Goal: Transaction & Acquisition: Purchase product/service

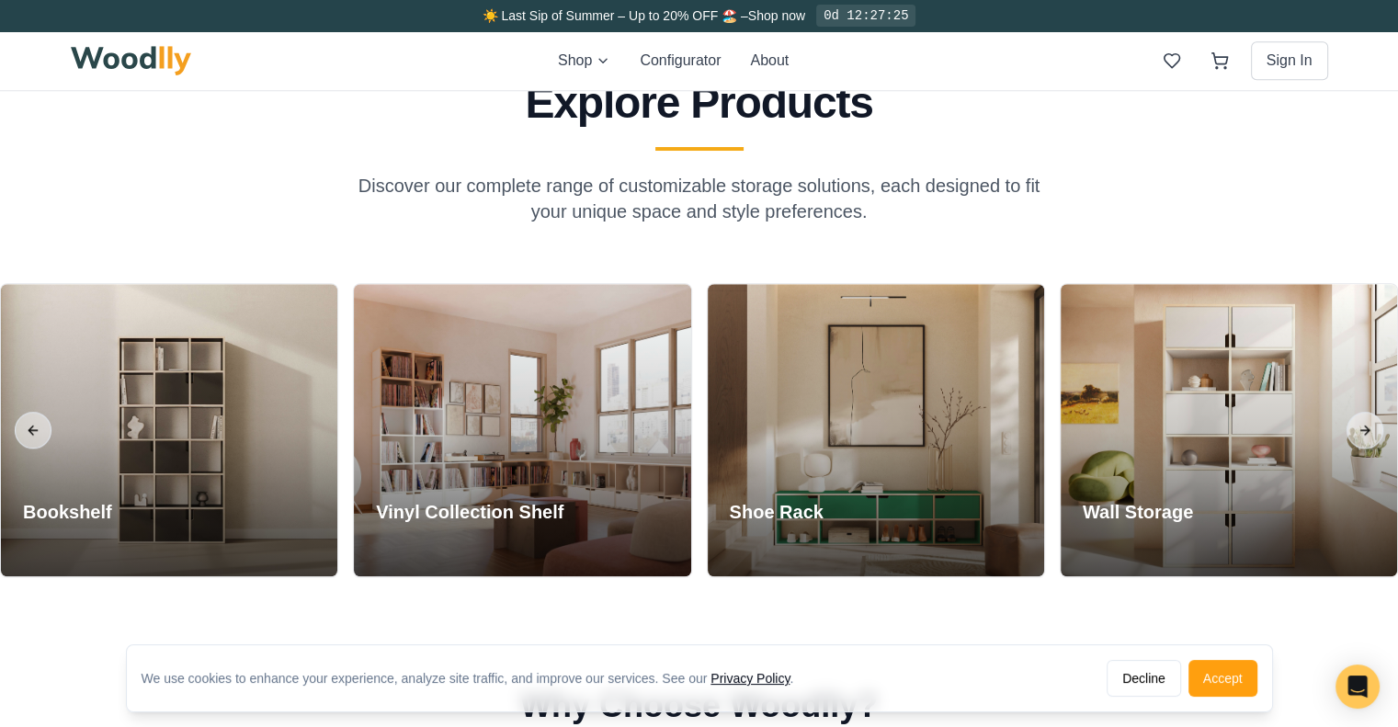
scroll to position [1452, 0]
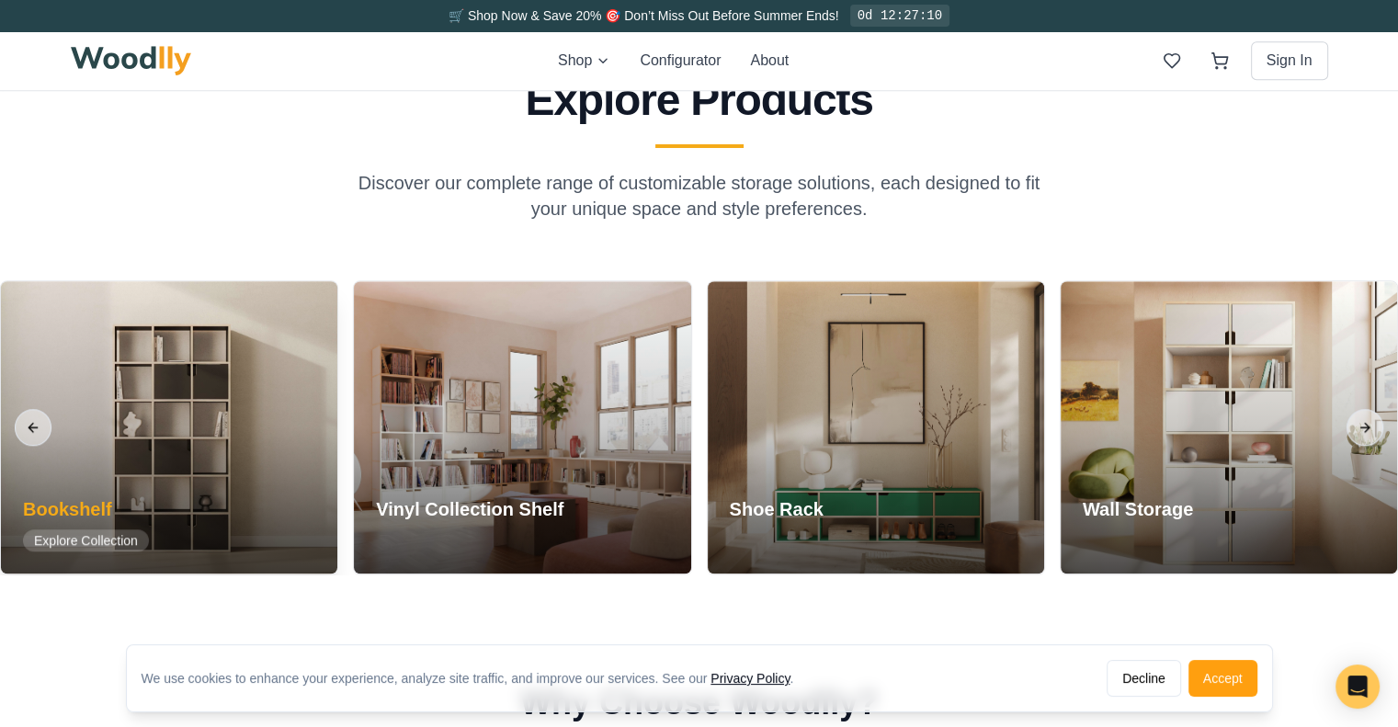
click at [196, 442] on div at bounding box center [169, 427] width 336 height 292
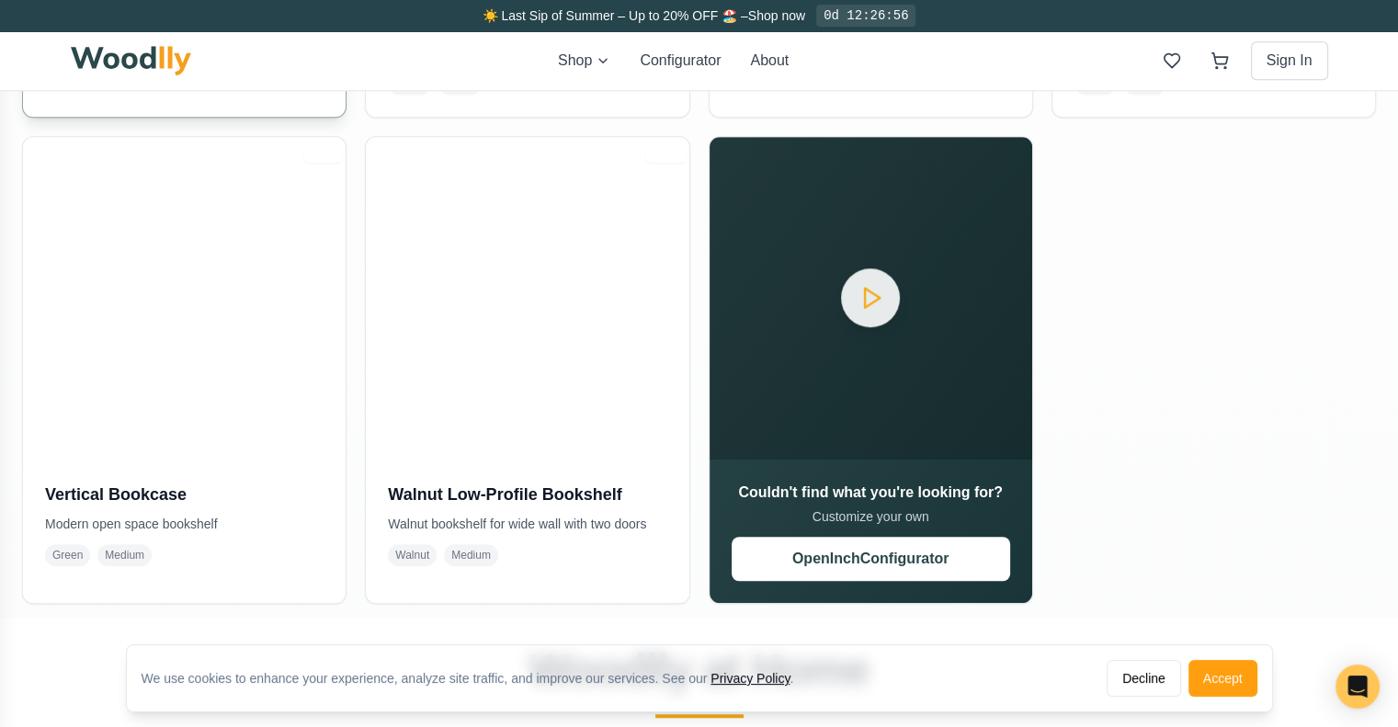
scroll to position [1346, 0]
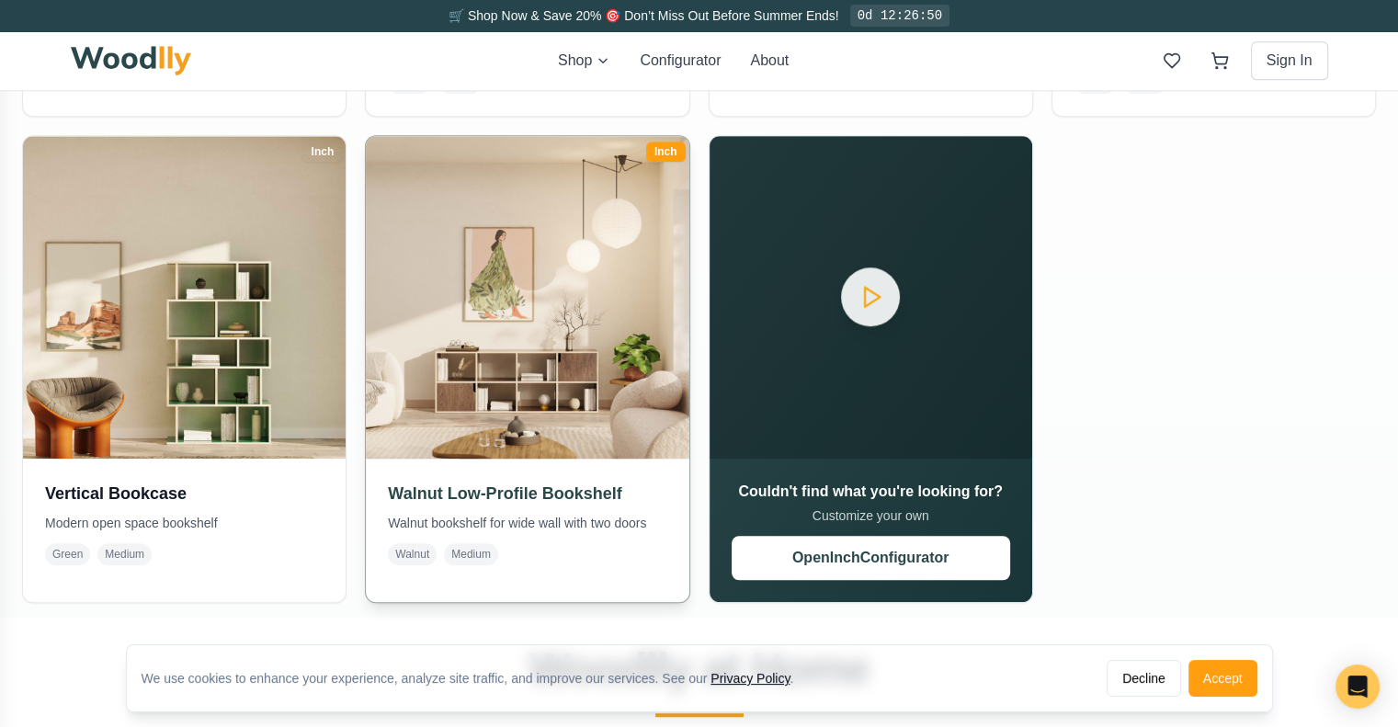
click at [504, 413] on img at bounding box center [527, 297] width 339 height 339
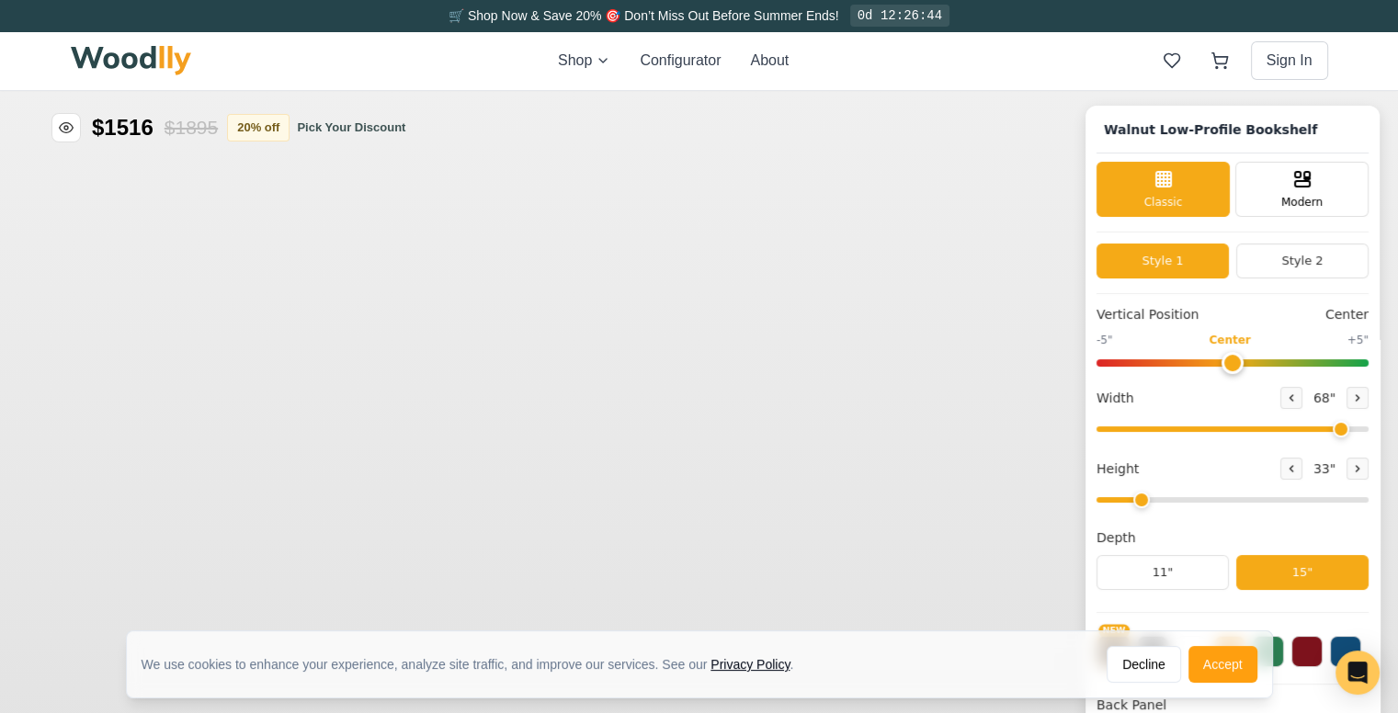
type input "68"
type input "2"
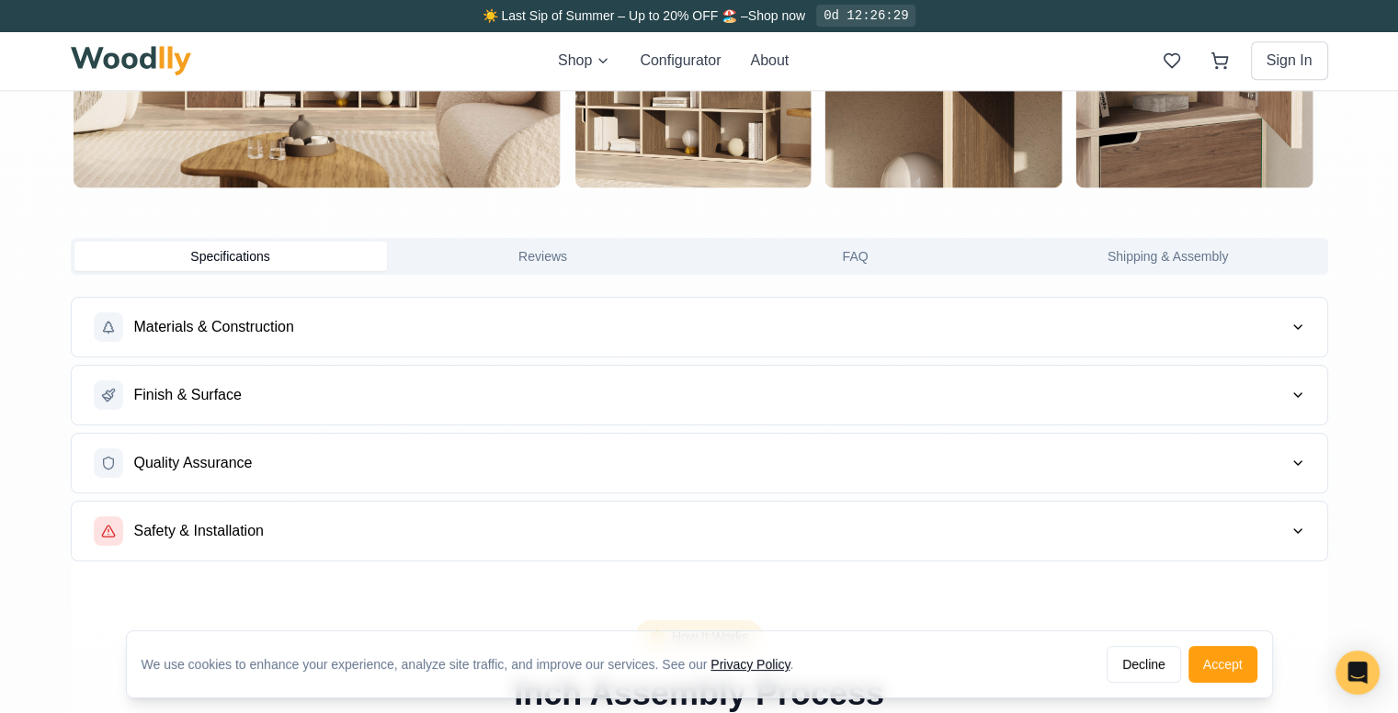
scroll to position [1373, 0]
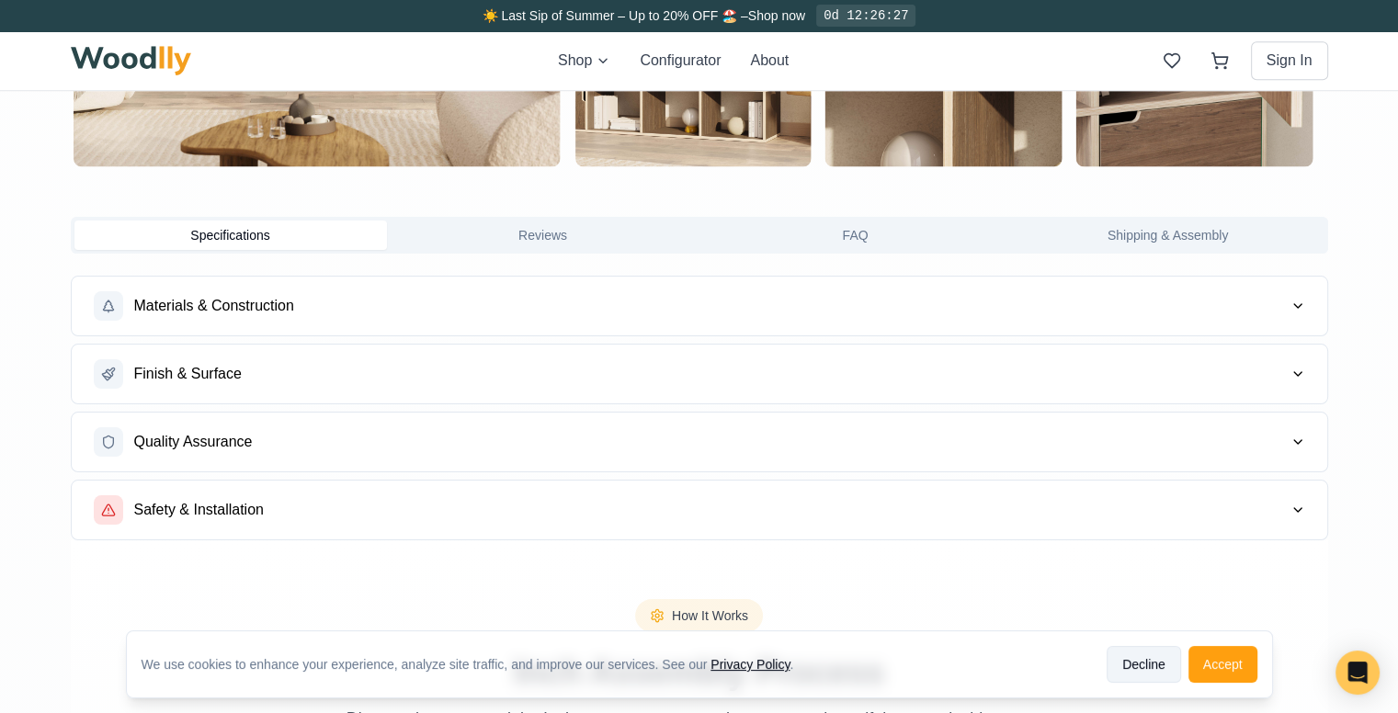
click at [1140, 667] on button "Decline" at bounding box center [1144, 664] width 74 height 37
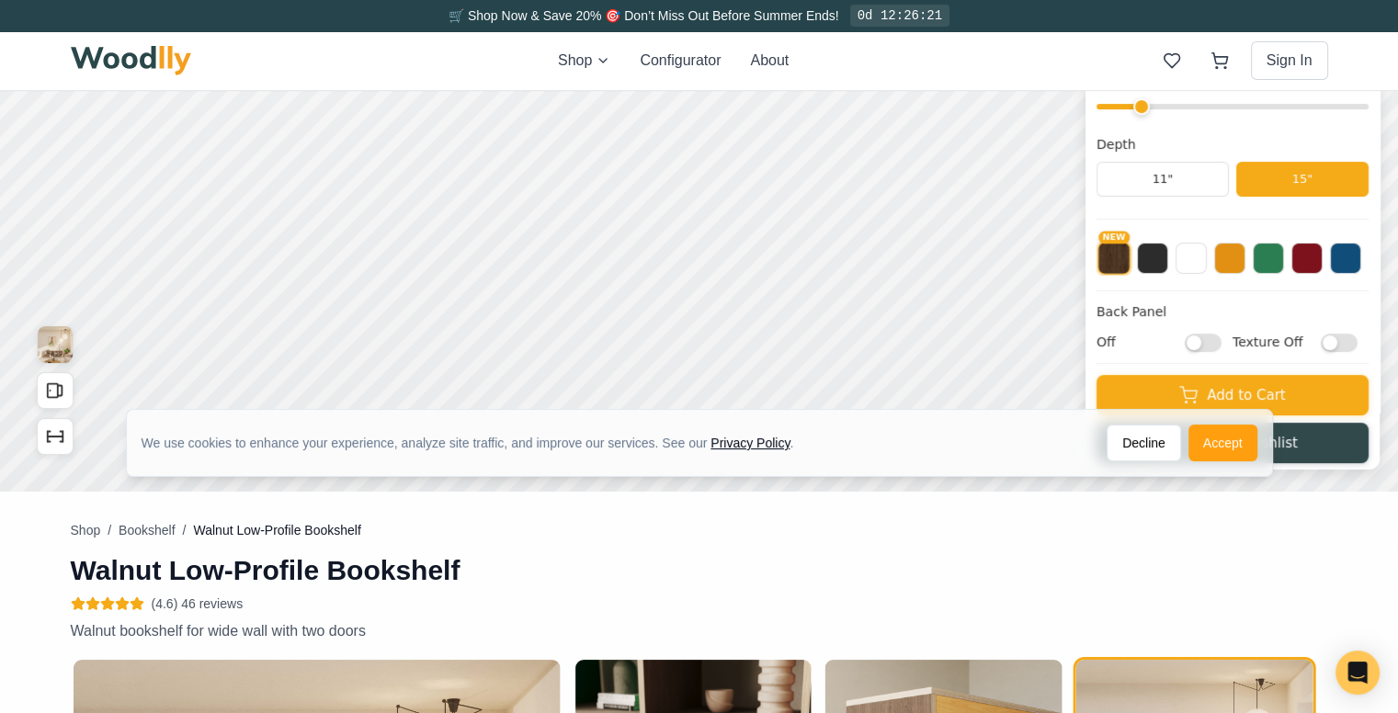
scroll to position [392, 0]
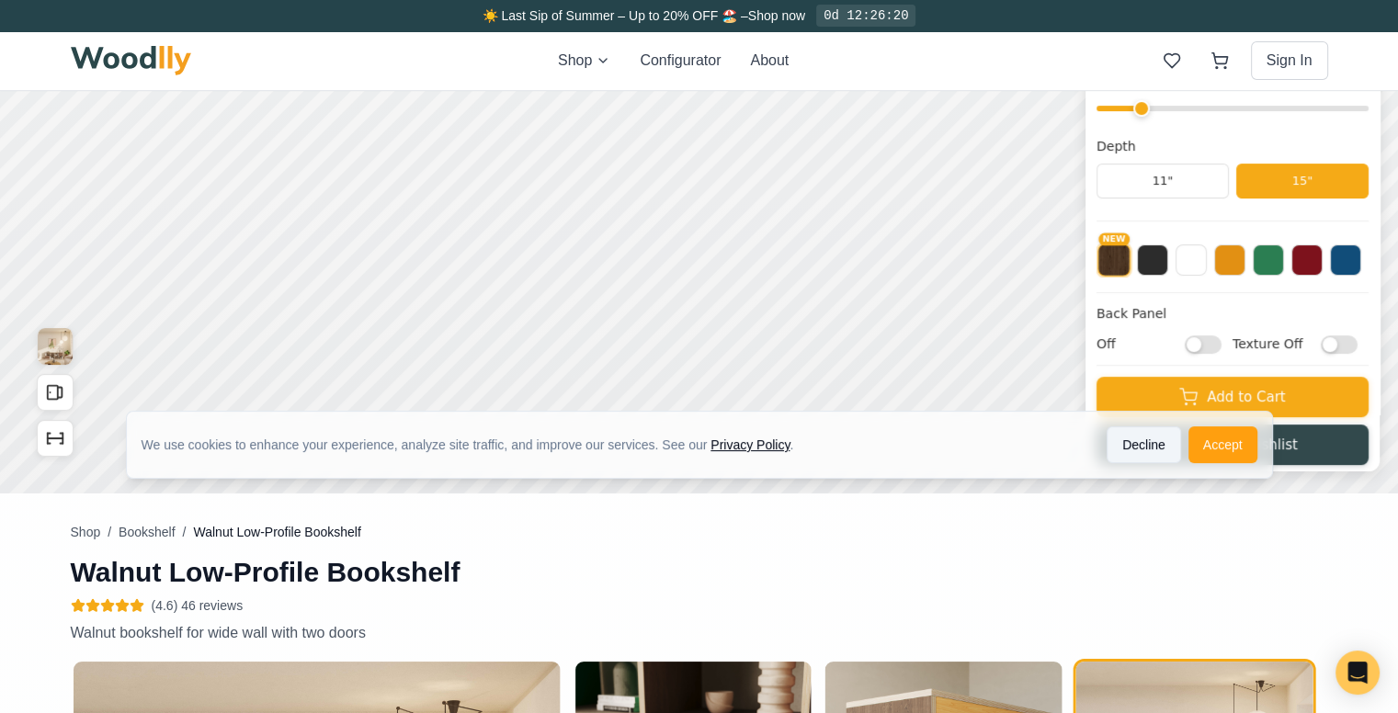
click at [1161, 444] on button "Decline" at bounding box center [1144, 445] width 74 height 37
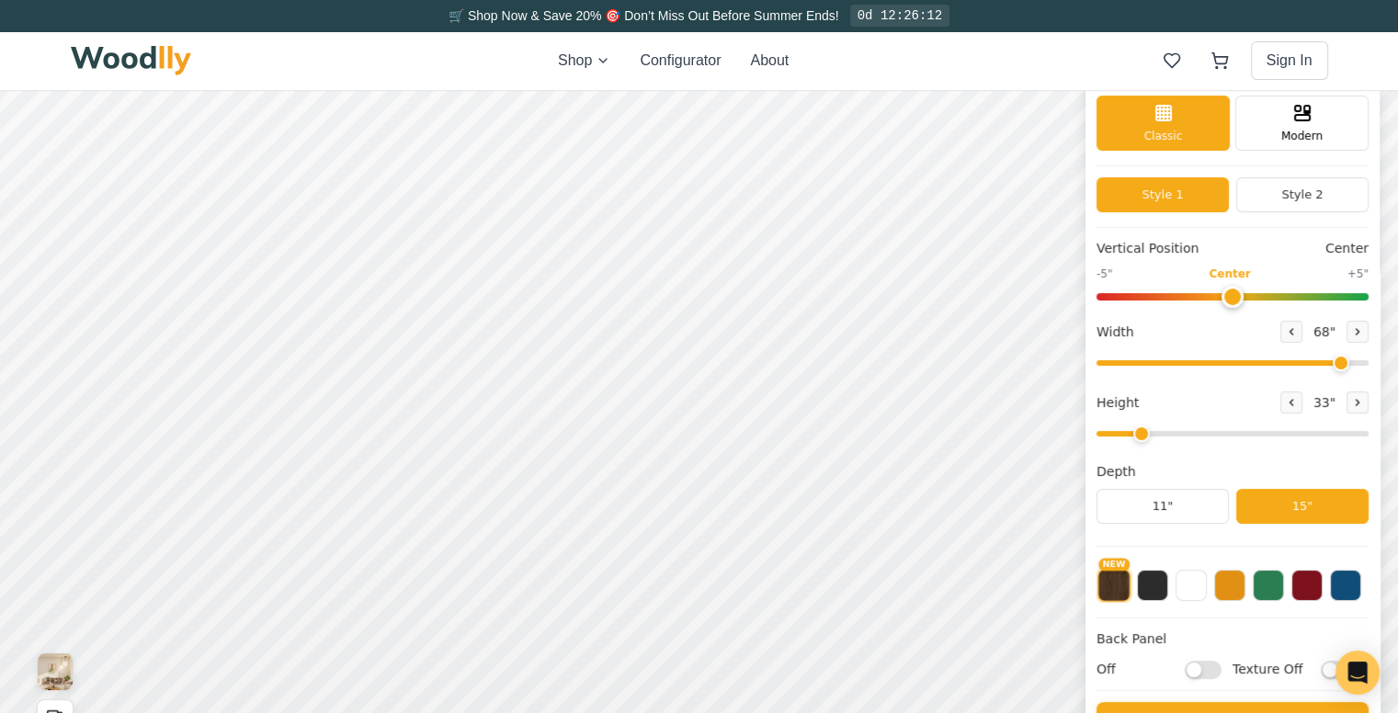
scroll to position [0, 0]
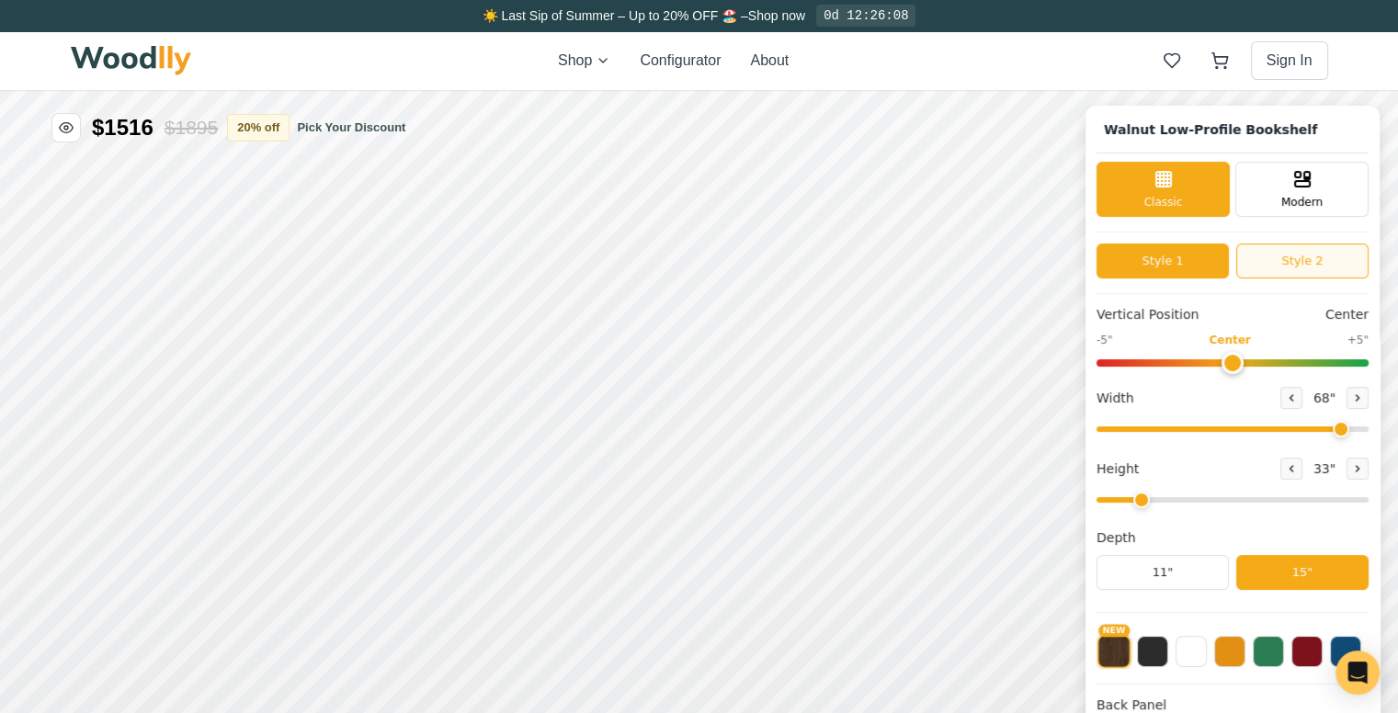
click at [1316, 269] on button "Style 2" at bounding box center [1303, 261] width 132 height 35
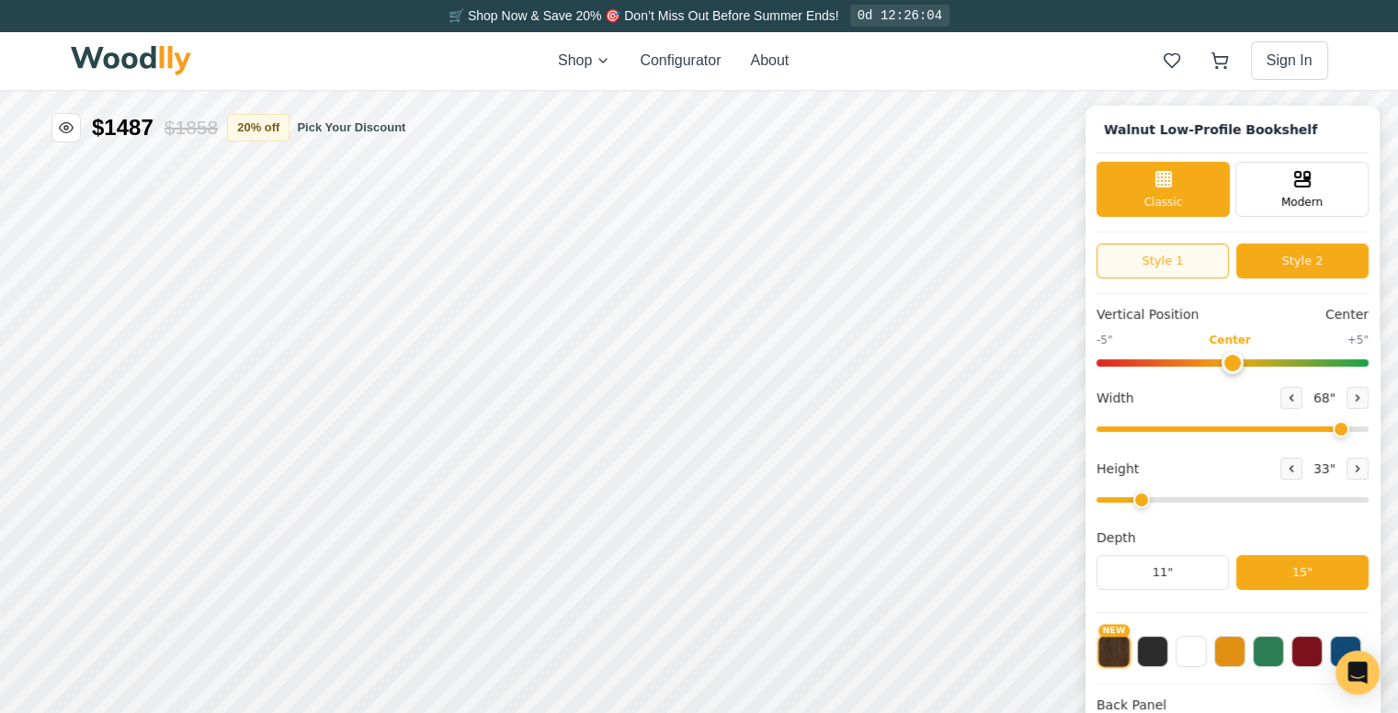
click at [1188, 258] on button "Style 1" at bounding box center [1163, 261] width 132 height 35
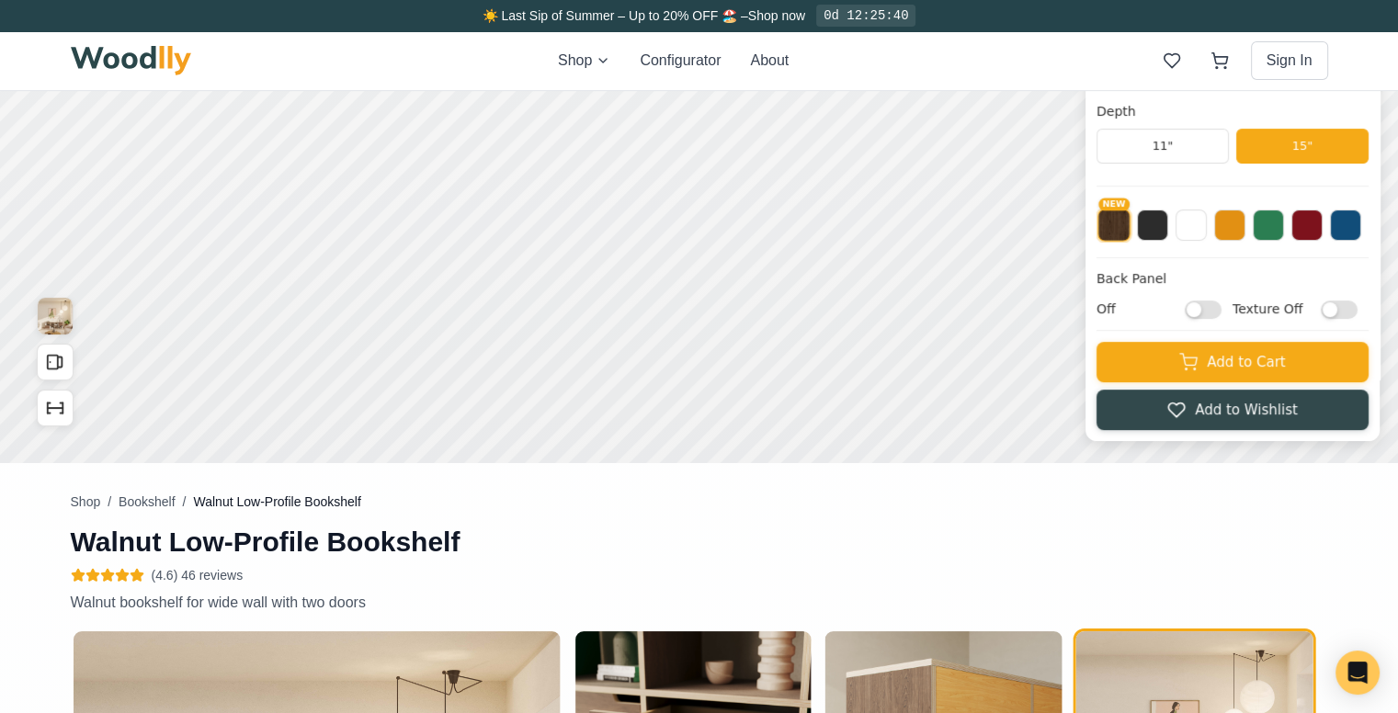
scroll to position [423, 0]
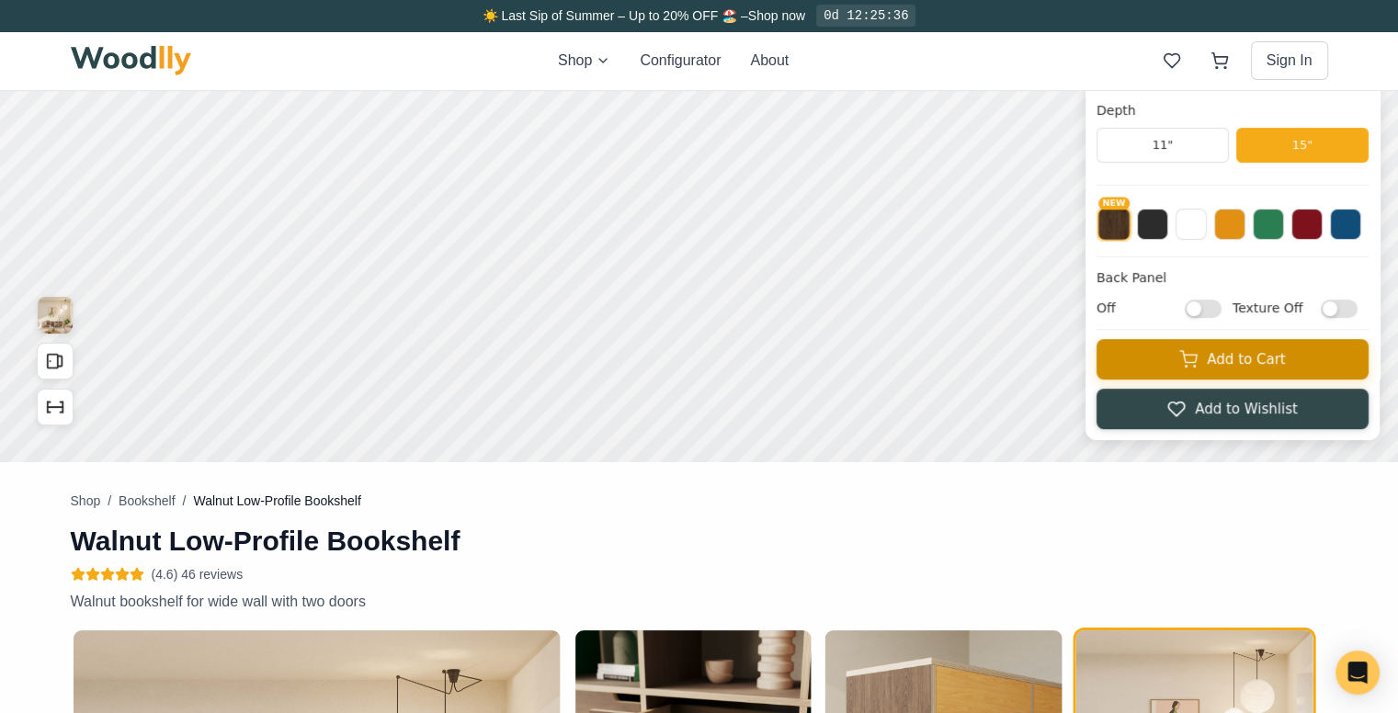
click at [1252, 359] on button "Add to Cart" at bounding box center [1233, 359] width 272 height 40
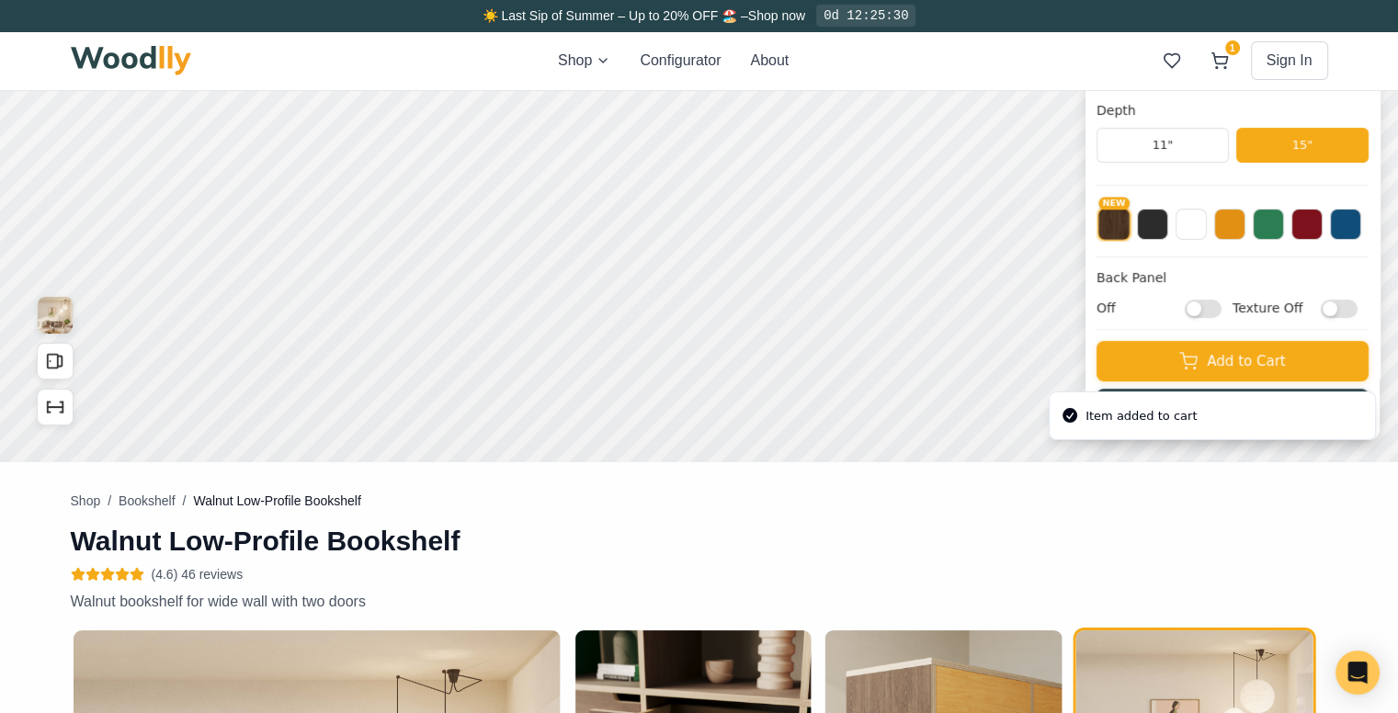
click at [1222, 310] on input "Off" at bounding box center [1203, 309] width 37 height 18
checkbox input "true"
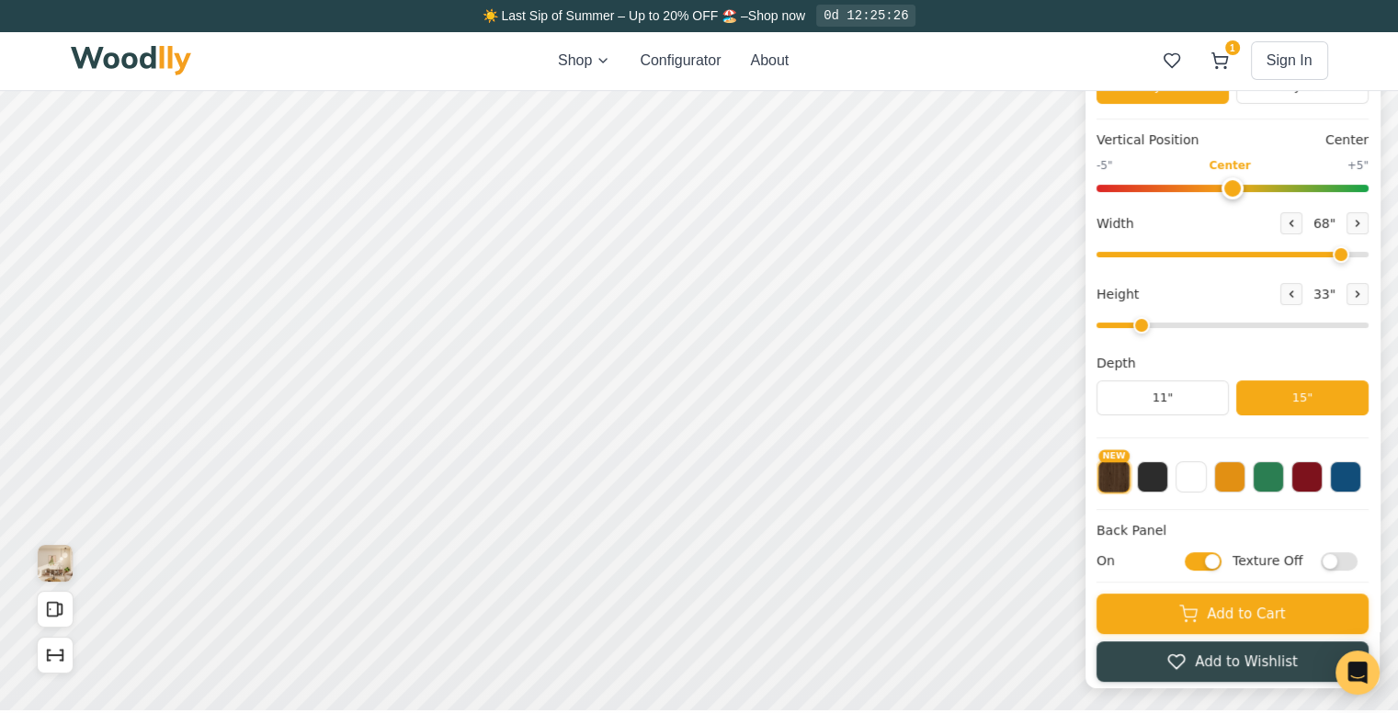
scroll to position [173, 0]
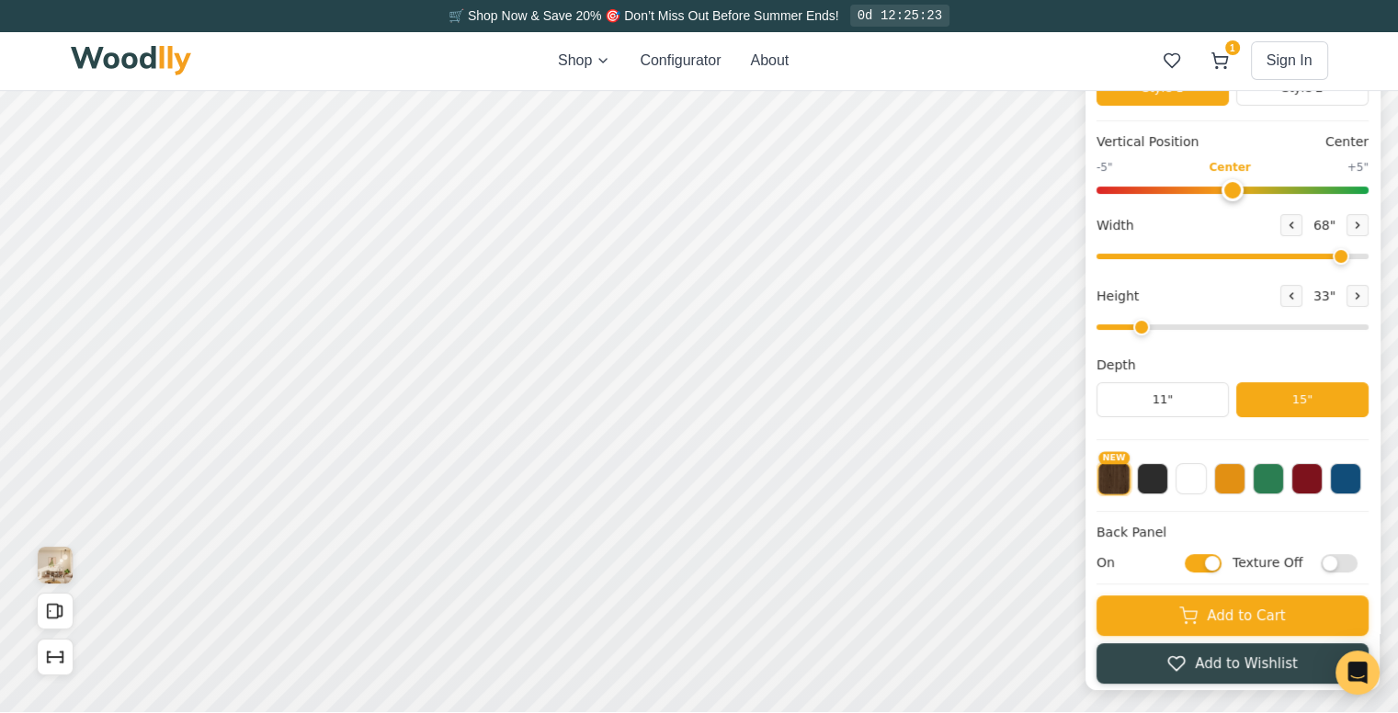
click at [1353, 559] on input "Texture Off" at bounding box center [1339, 563] width 37 height 18
click at [1353, 559] on input "Texture On" at bounding box center [1339, 563] width 37 height 18
checkbox input "false"
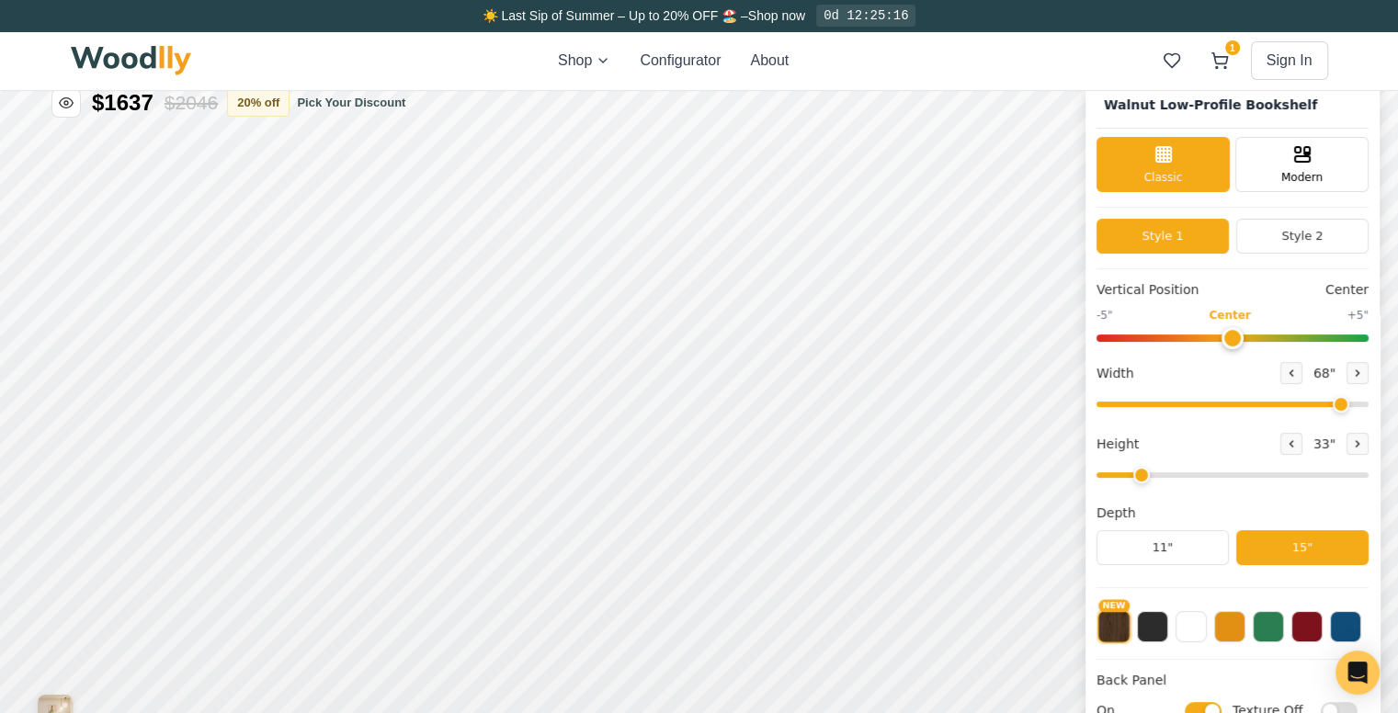
scroll to position [26, 0]
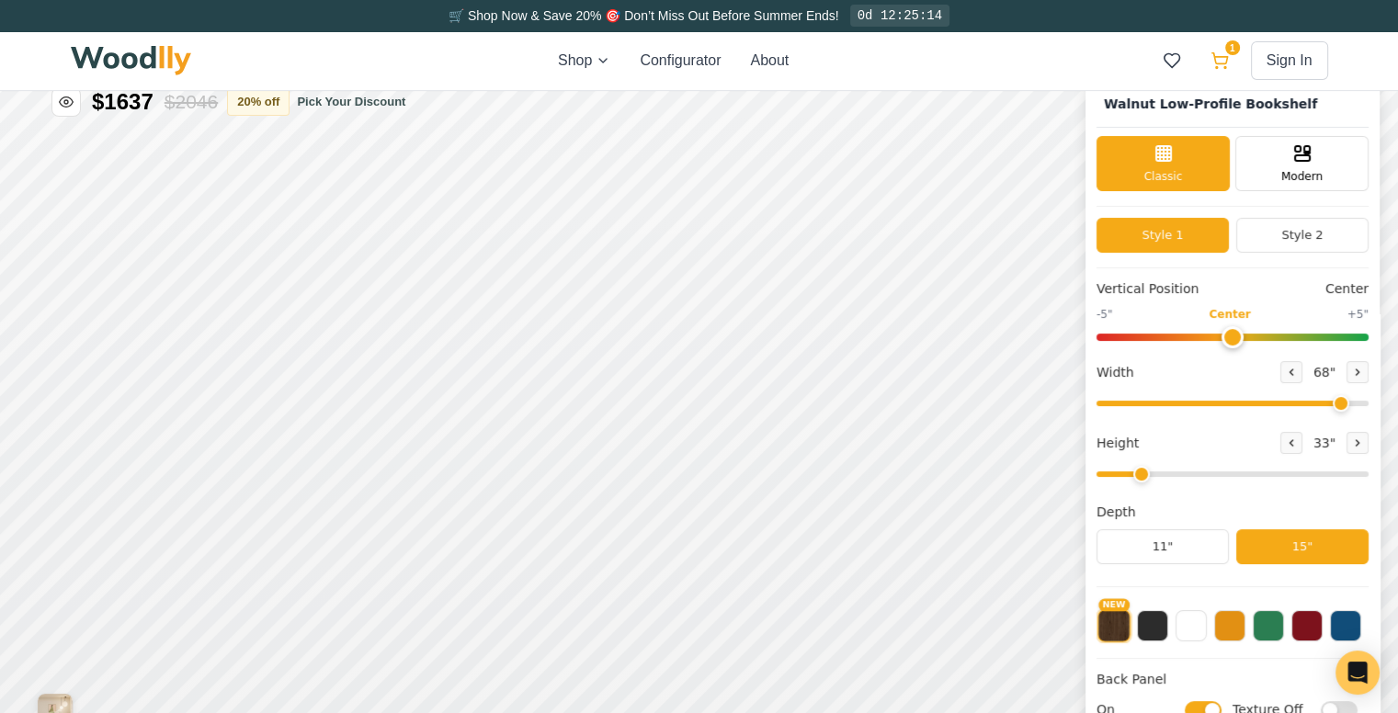
click at [1225, 58] on icon at bounding box center [1220, 60] width 18 height 18
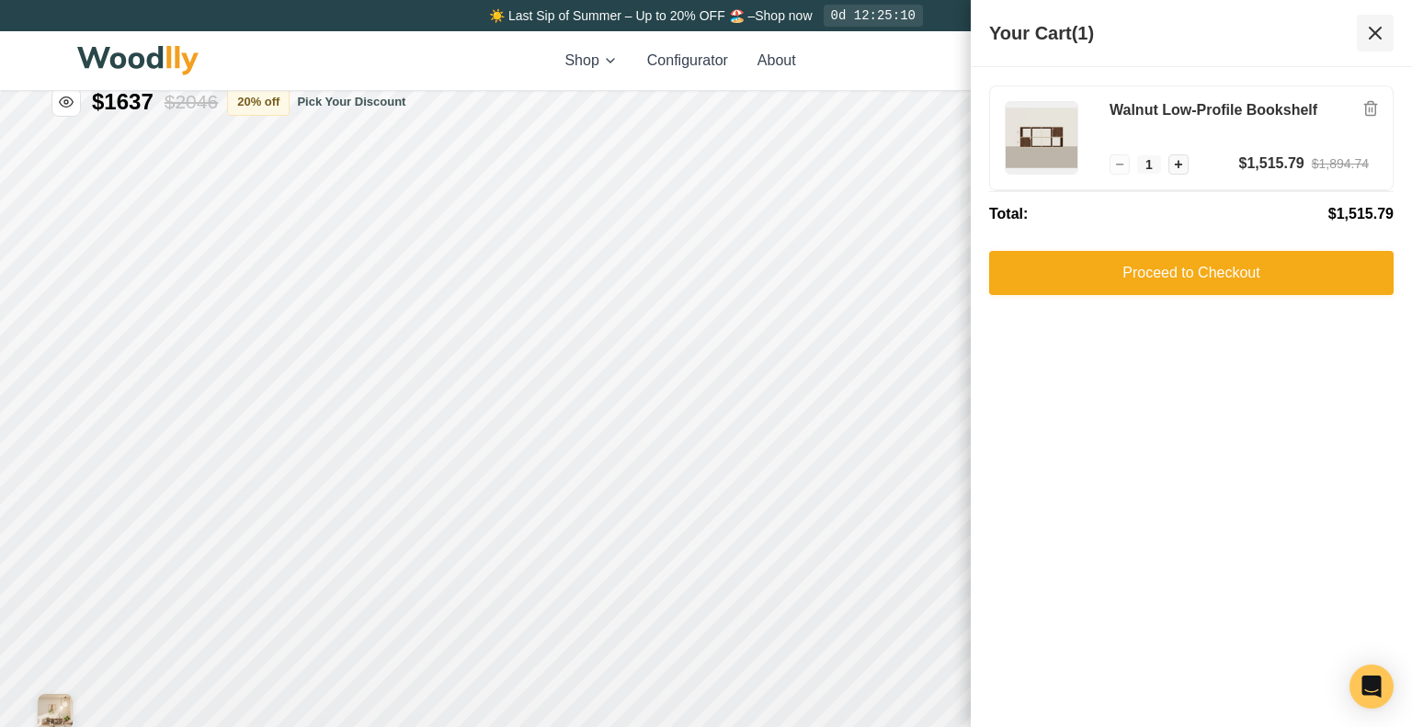
click at [1374, 37] on icon at bounding box center [1375, 33] width 22 height 22
